Goal: Information Seeking & Learning: Learn about a topic

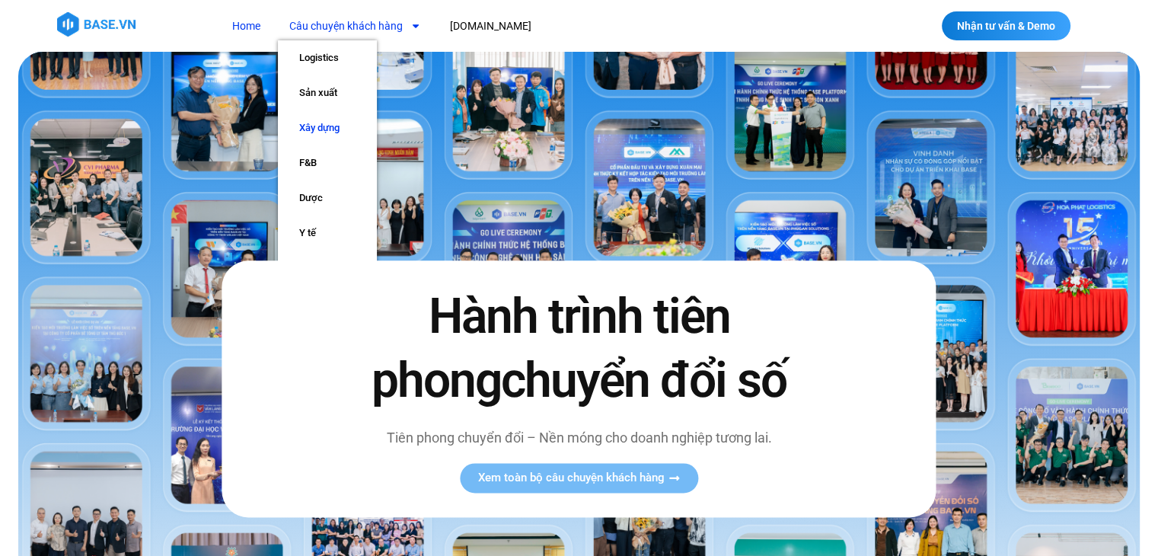
click at [321, 123] on link "Xây dựng" at bounding box center [327, 127] width 99 height 35
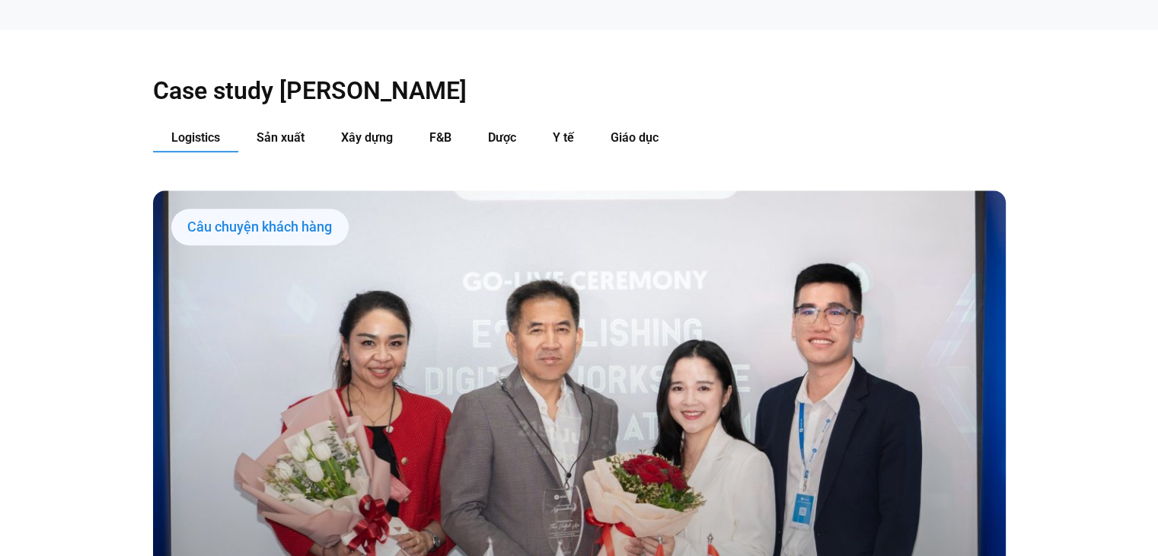
scroll to position [1605, 0]
click at [291, 129] on span "Sản xuất" at bounding box center [281, 136] width 48 height 14
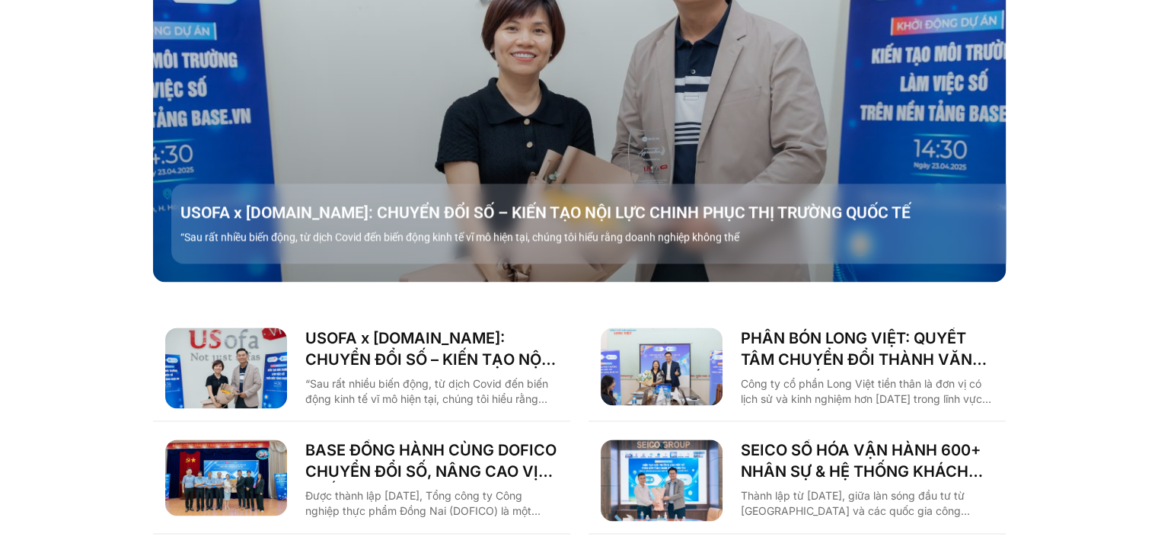
scroll to position [1995, 0]
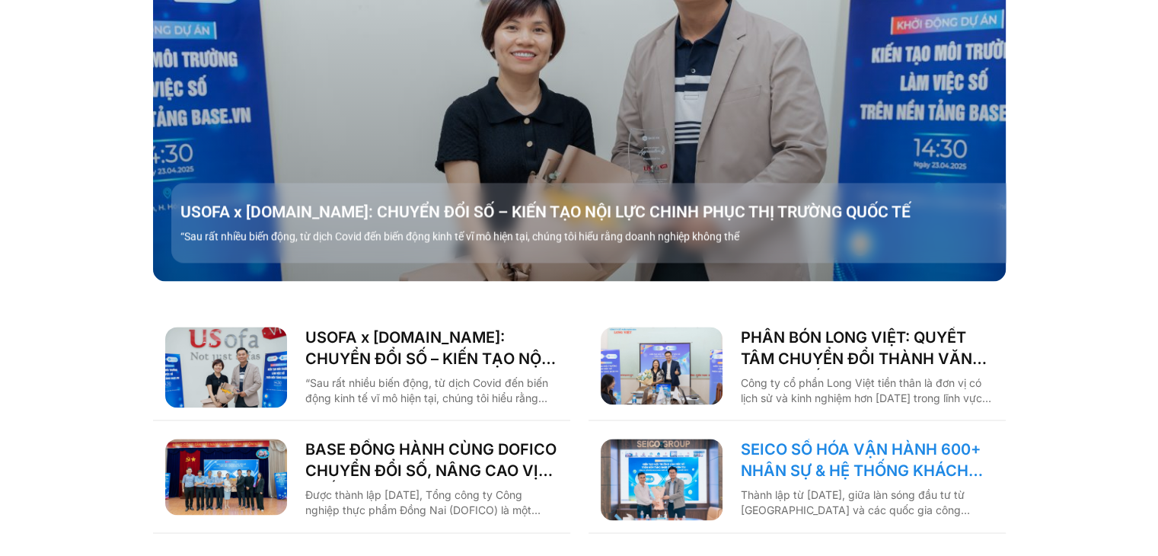
click at [779, 439] on link "SEICO SỐ HÓA VẬN HÀNH 600+ NHÂN SỰ & HỆ THỐNG KHÁCH HÀNG CÙNG [DOMAIN_NAME]" at bounding box center [867, 460] width 253 height 43
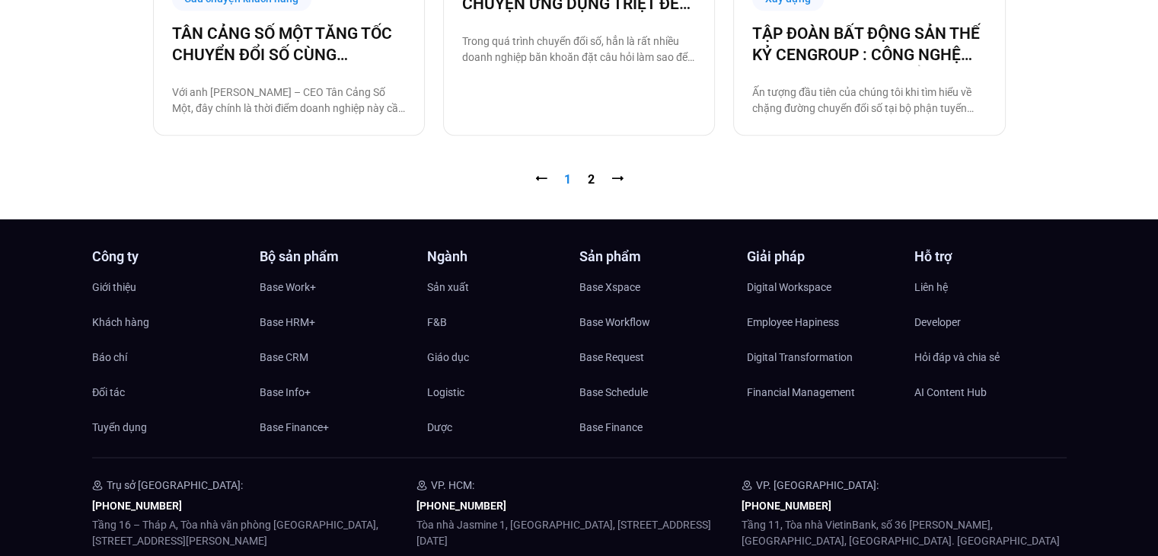
scroll to position [1790, 0]
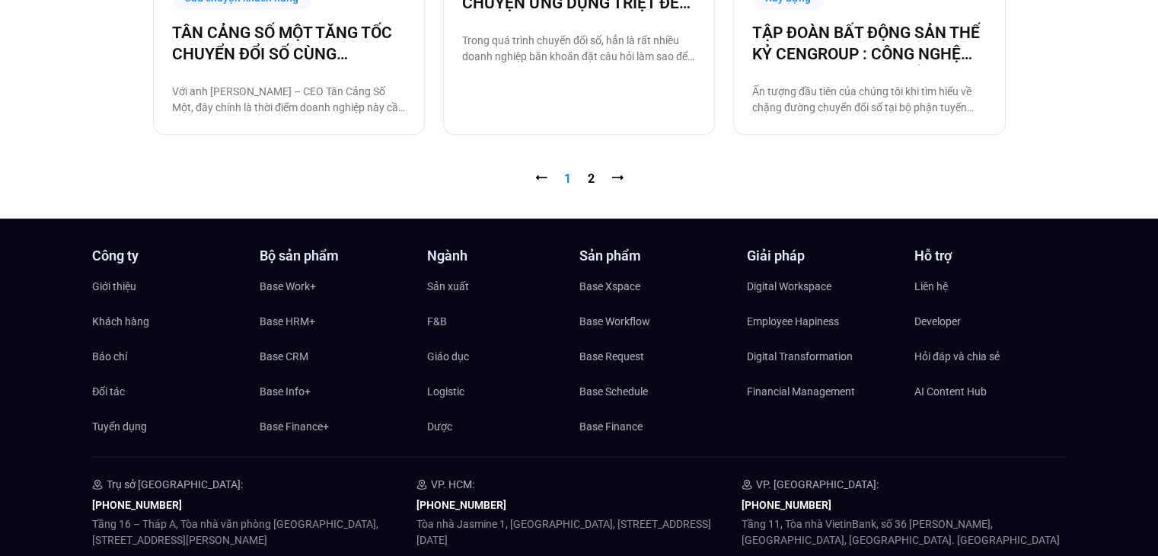
click at [586, 182] on nav "⭠ Trang 1 Trang 2 ⭢" at bounding box center [579, 179] width 853 height 18
click at [588, 177] on link "Trang 2" at bounding box center [591, 178] width 7 height 14
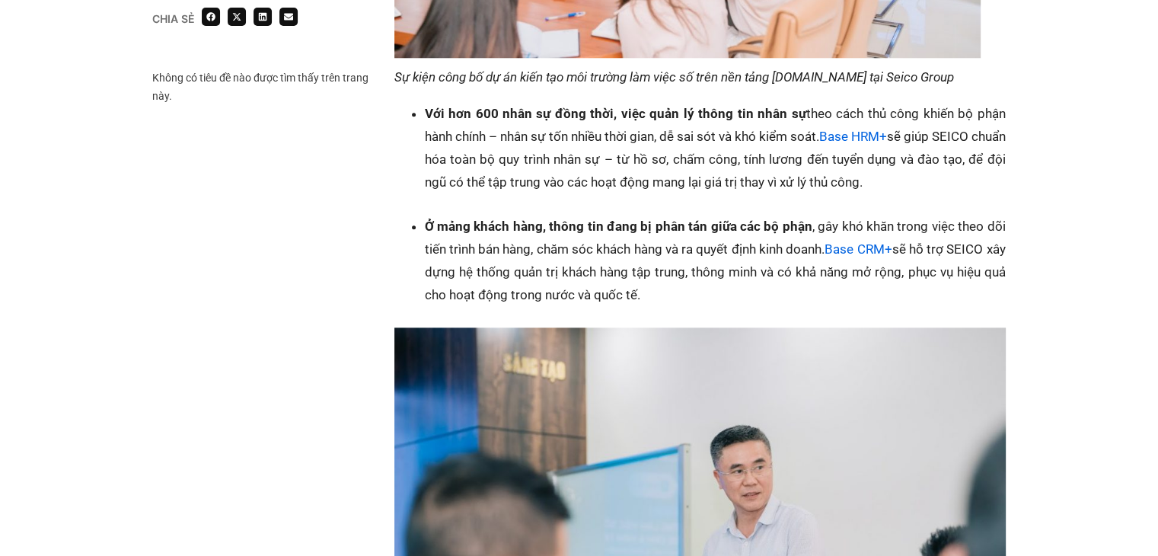
scroll to position [1578, 0]
